Goal: Task Accomplishment & Management: Use online tool/utility

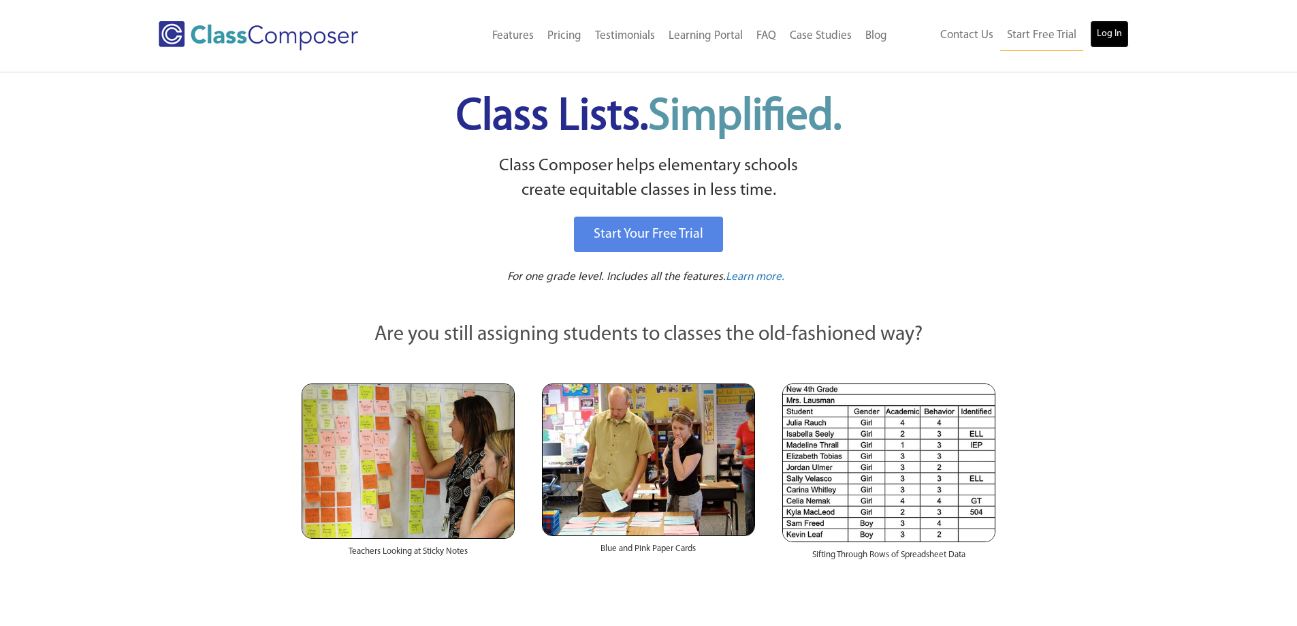
click at [1119, 28] on link "Log In" at bounding box center [1109, 33] width 39 height 27
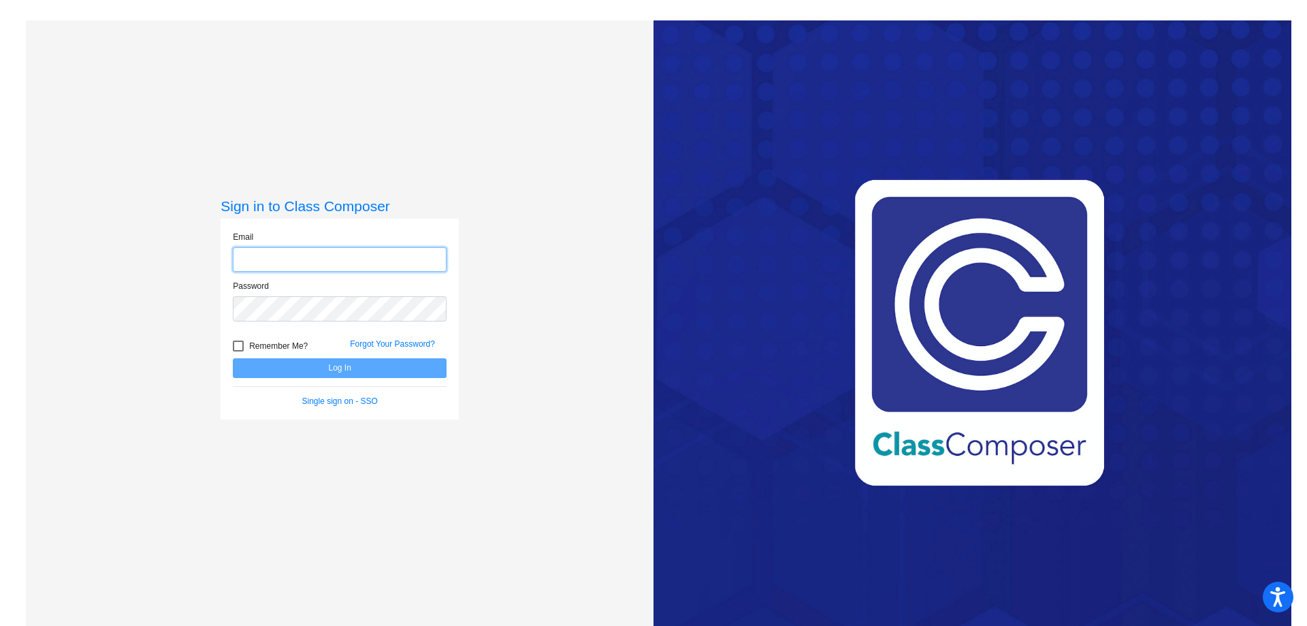
type input "[PERSON_NAME][EMAIL_ADDRESS][PERSON_NAME][DOMAIN_NAME]"
click at [325, 367] on button "Log In" at bounding box center [340, 368] width 214 height 20
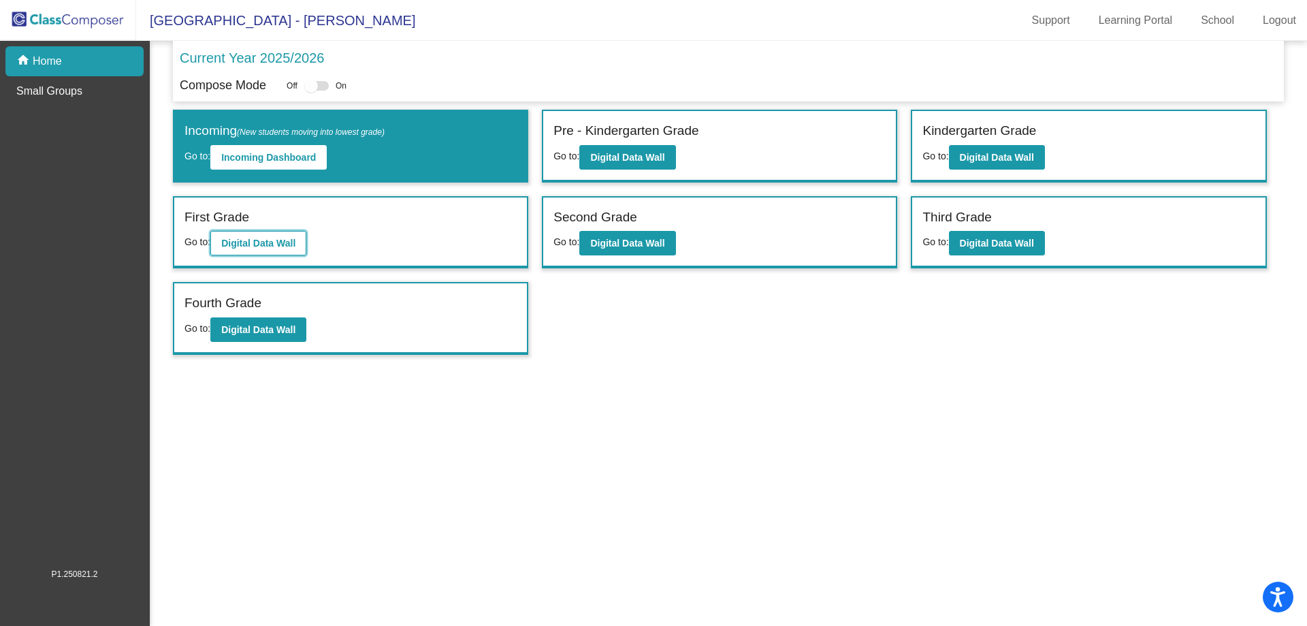
click at [276, 240] on b "Digital Data Wall" at bounding box center [258, 243] width 74 height 11
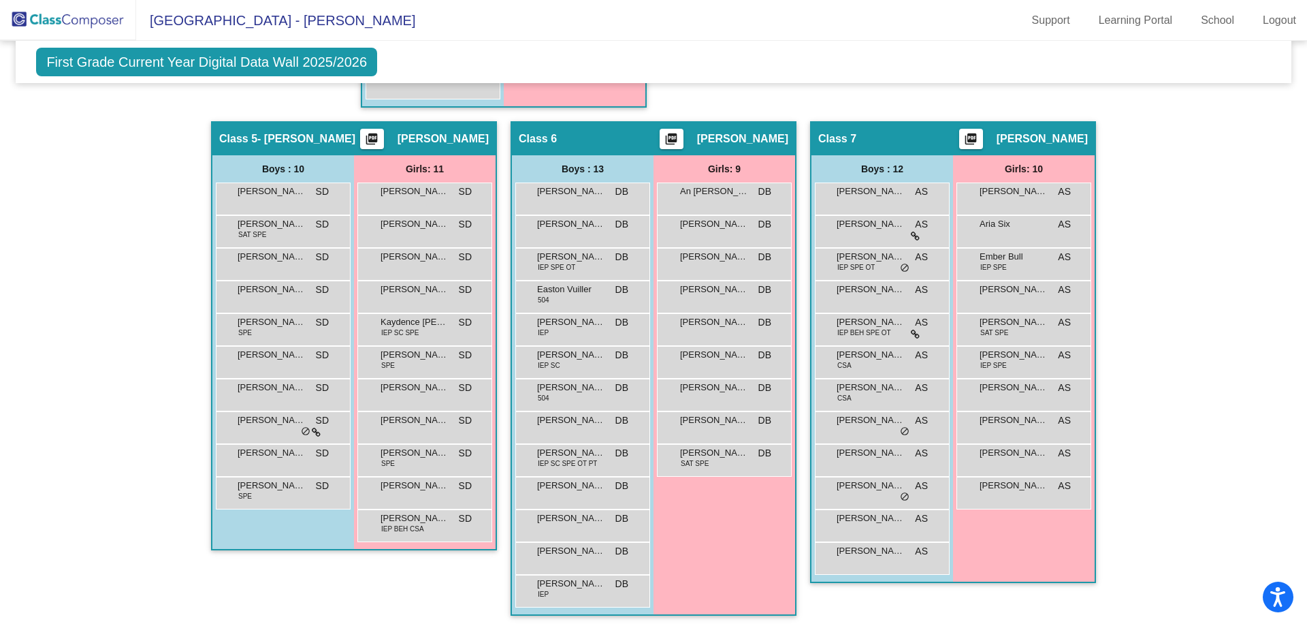
scroll to position [833, 0]
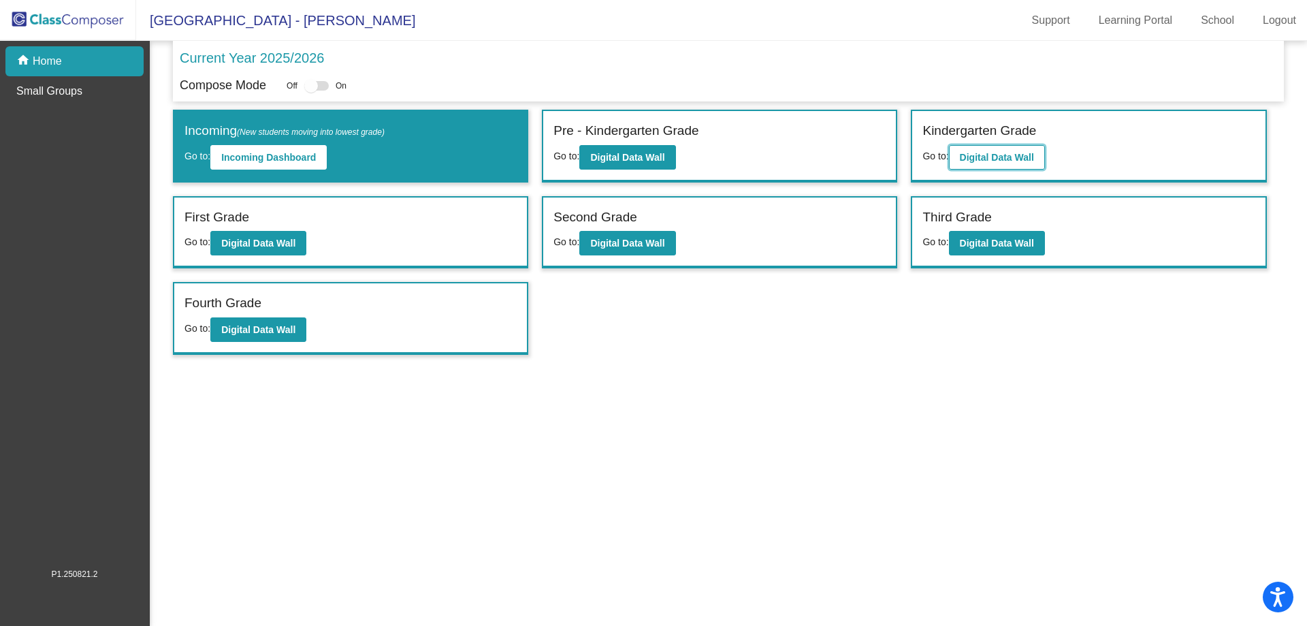
click at [956, 161] on button "Digital Data Wall" at bounding box center [997, 157] width 96 height 25
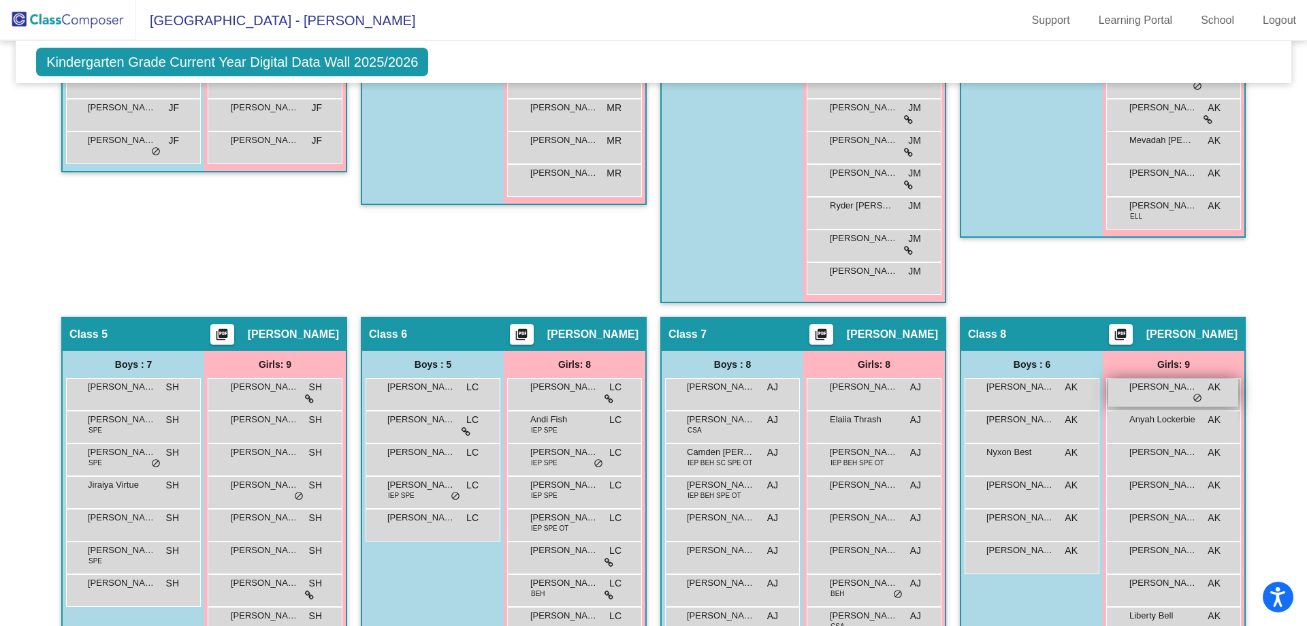
scroll to position [658, 0]
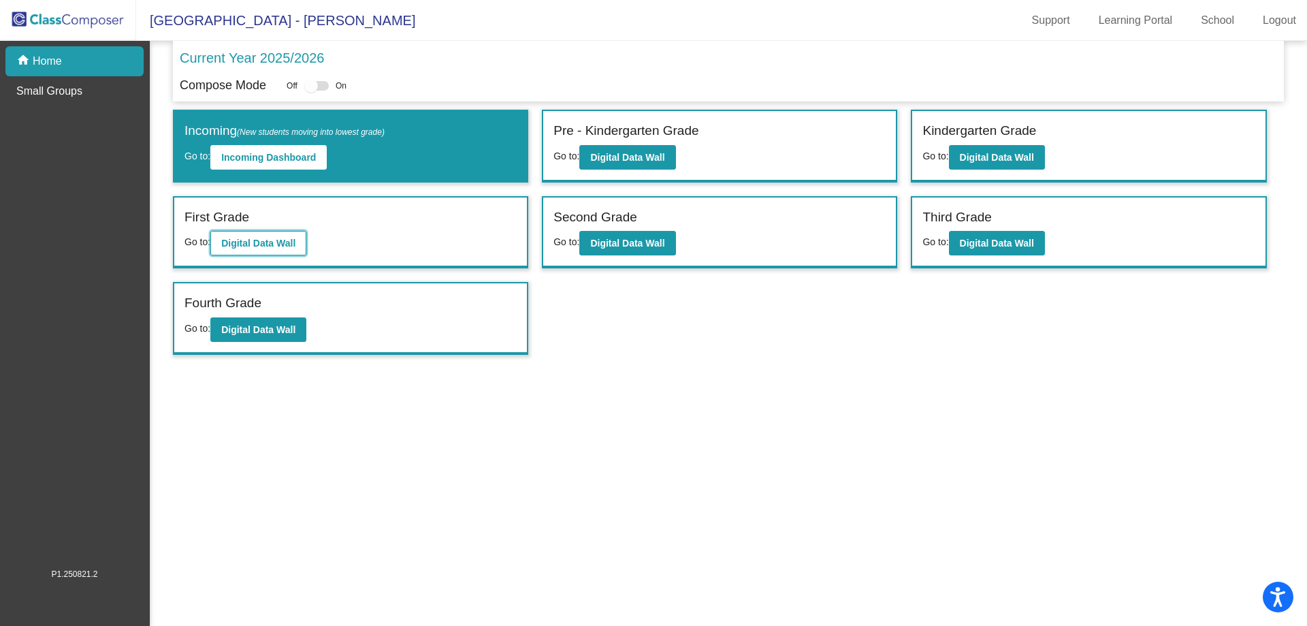
click at [291, 241] on b "Digital Data Wall" at bounding box center [258, 243] width 74 height 11
click at [609, 240] on b "Digital Data Wall" at bounding box center [627, 243] width 74 height 11
click at [1013, 238] on b "Digital Data Wall" at bounding box center [997, 243] width 74 height 11
click at [222, 328] on button "Digital Data Wall" at bounding box center [258, 329] width 96 height 25
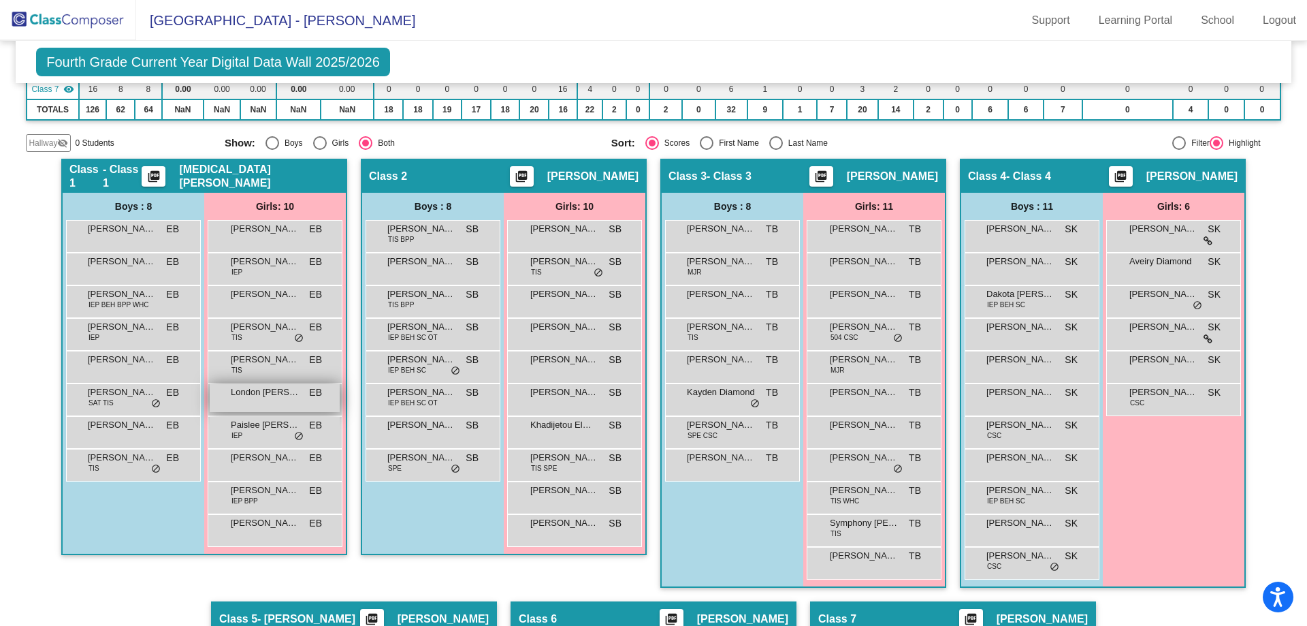
scroll to position [272, 0]
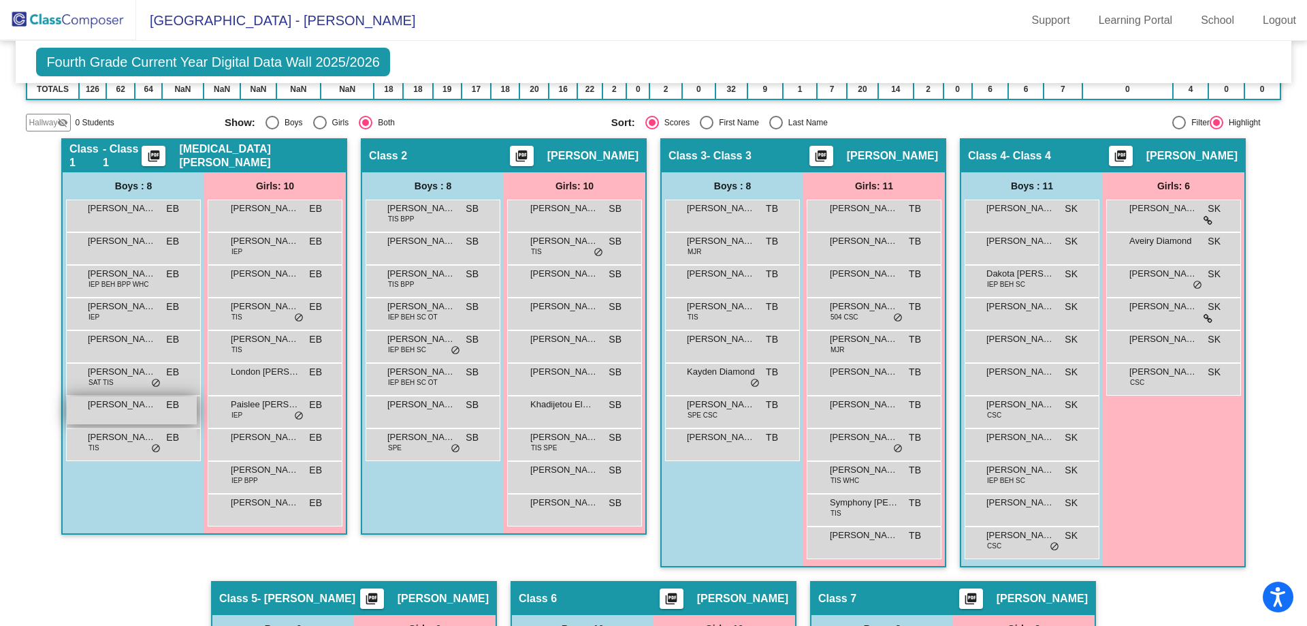
click at [189, 410] on div "[PERSON_NAME] [PERSON_NAME] lock do_not_disturb_alt" at bounding box center [132, 410] width 130 height 28
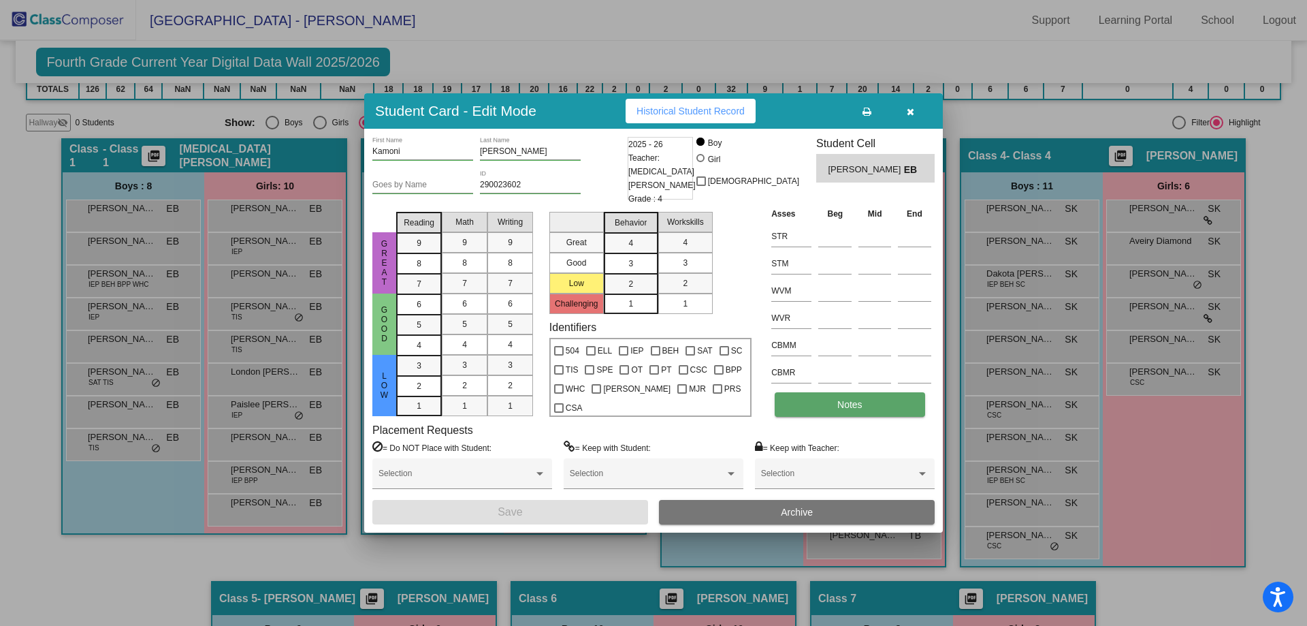
click at [843, 399] on span "Notes" at bounding box center [850, 404] width 25 height 11
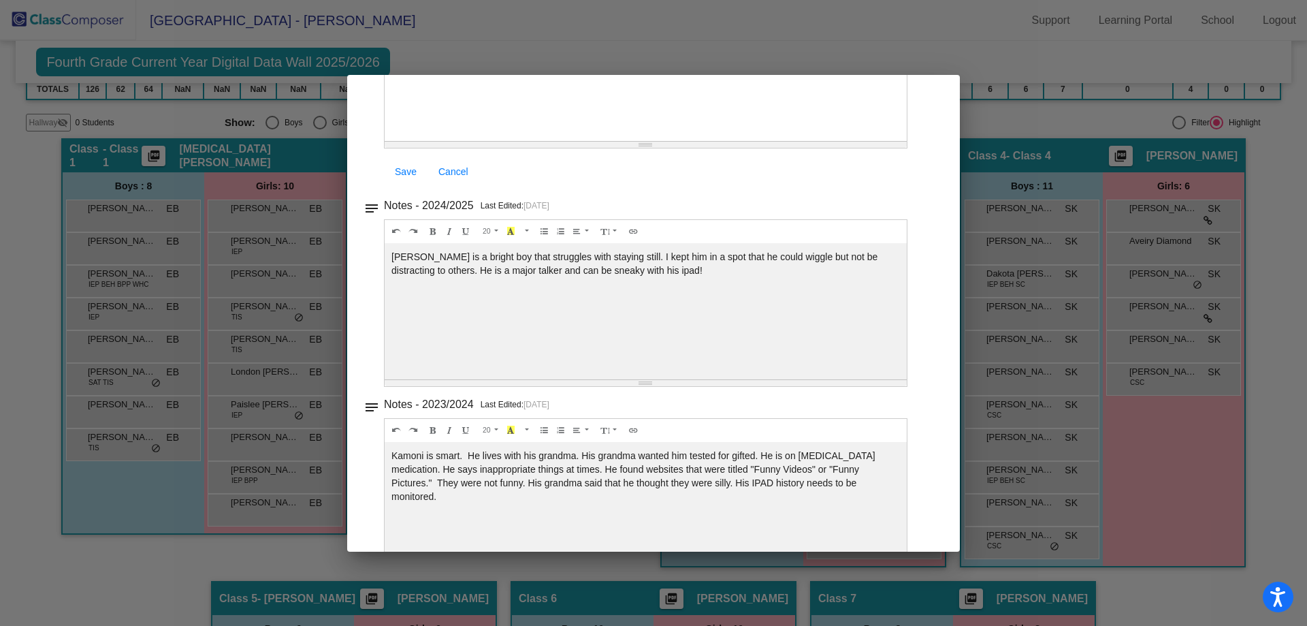
scroll to position [190, 0]
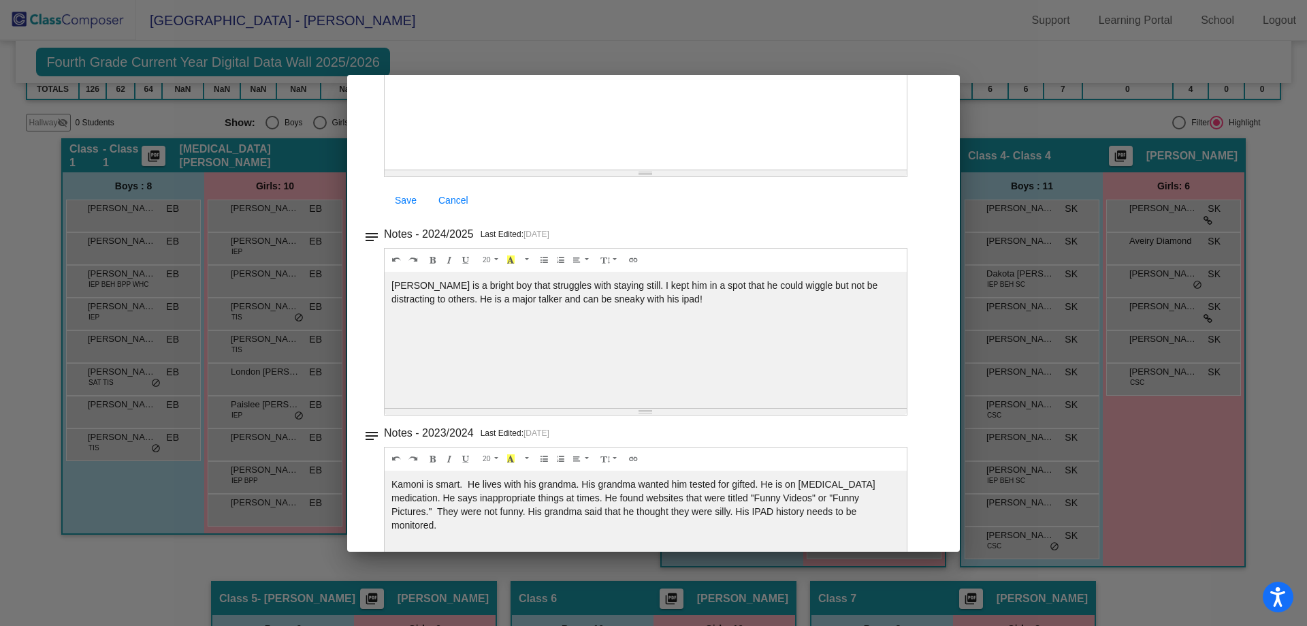
click at [700, 37] on div at bounding box center [653, 313] width 1307 height 626
